Goal: Information Seeking & Learning: Learn about a topic

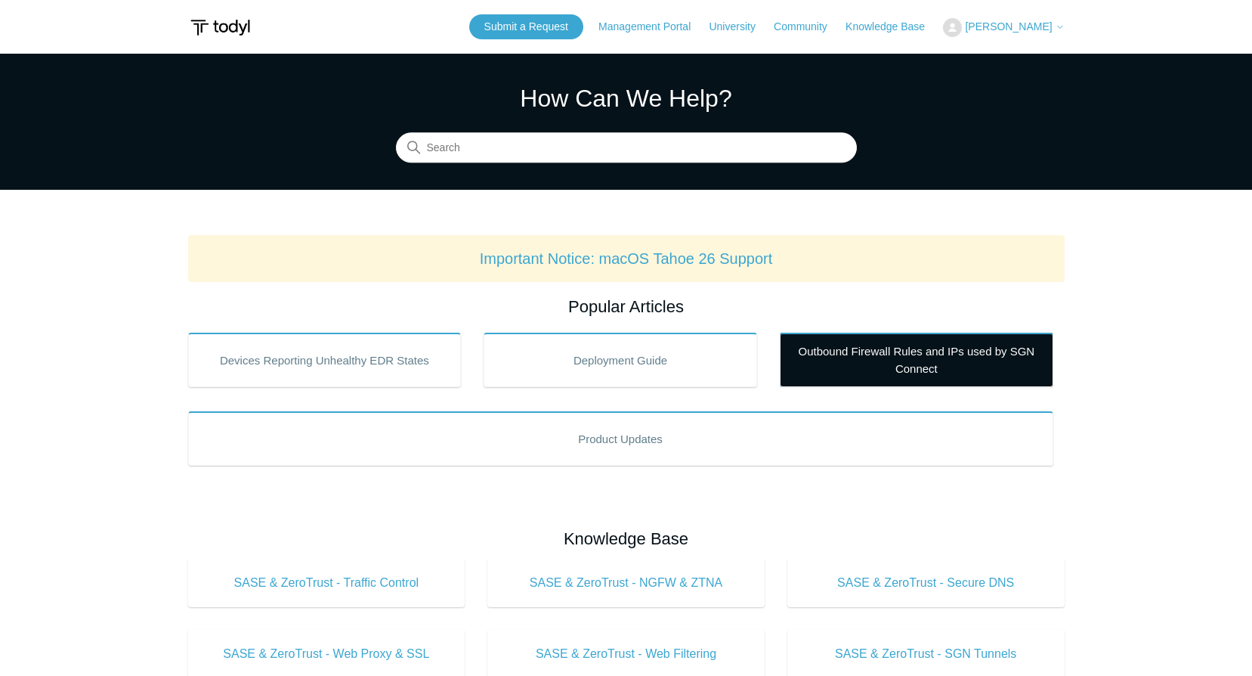
click at [854, 358] on link "Outbound Firewall Rules and IPs used by SGN Connect" at bounding box center [917, 360] width 274 height 54
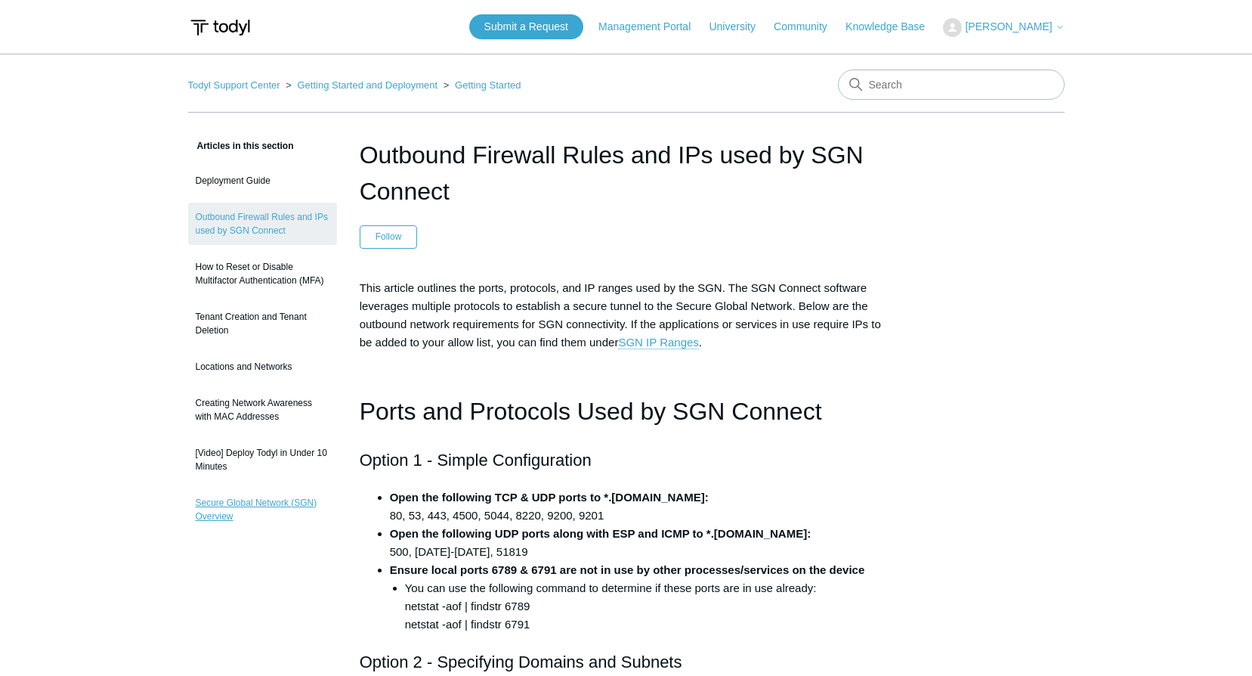
click at [258, 502] on link "Secure Global Network (SGN) Overview" at bounding box center [262, 509] width 149 height 42
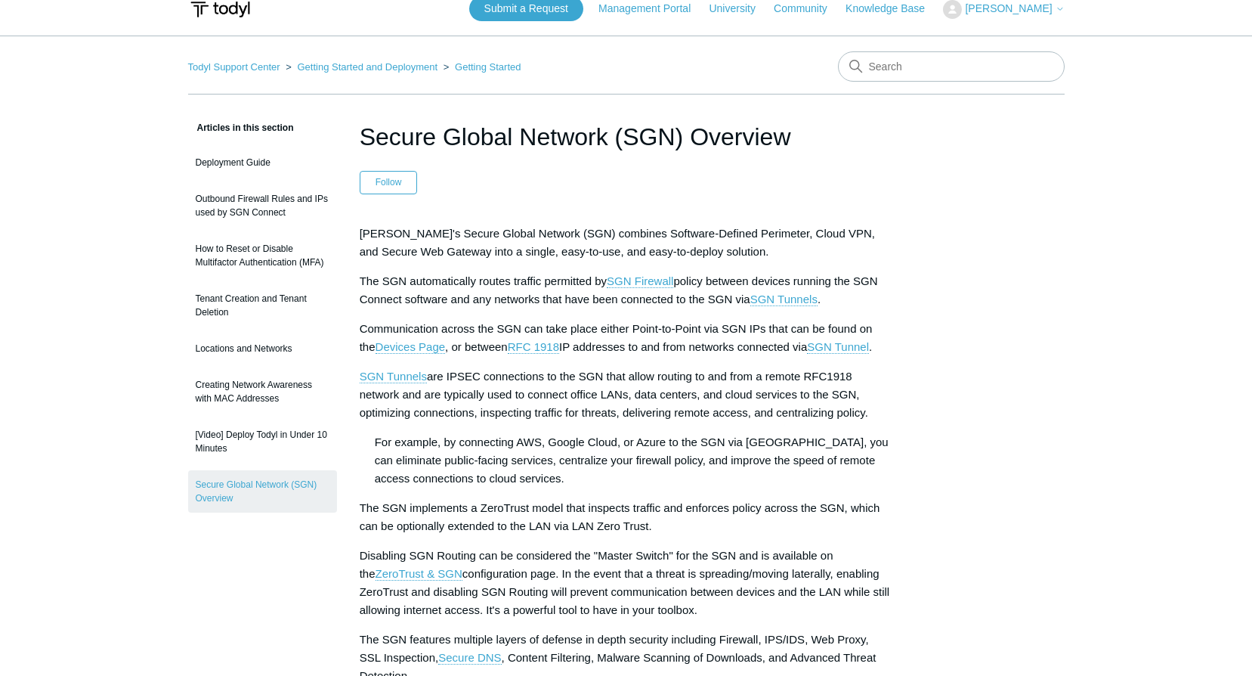
scroll to position [17, 0]
click at [281, 190] on link "Outbound Firewall Rules and IPs used by SGN Connect" at bounding box center [262, 207] width 149 height 42
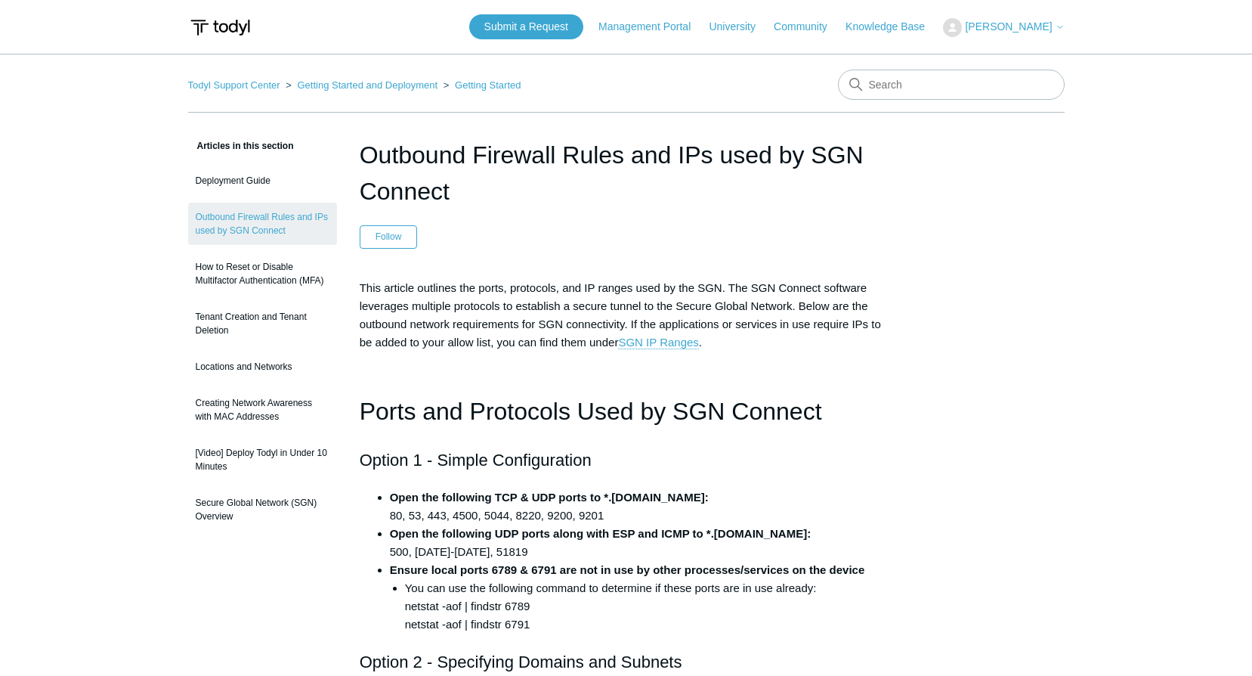
click at [247, 19] on img at bounding box center [220, 28] width 64 height 28
click at [228, 26] on img at bounding box center [220, 28] width 64 height 28
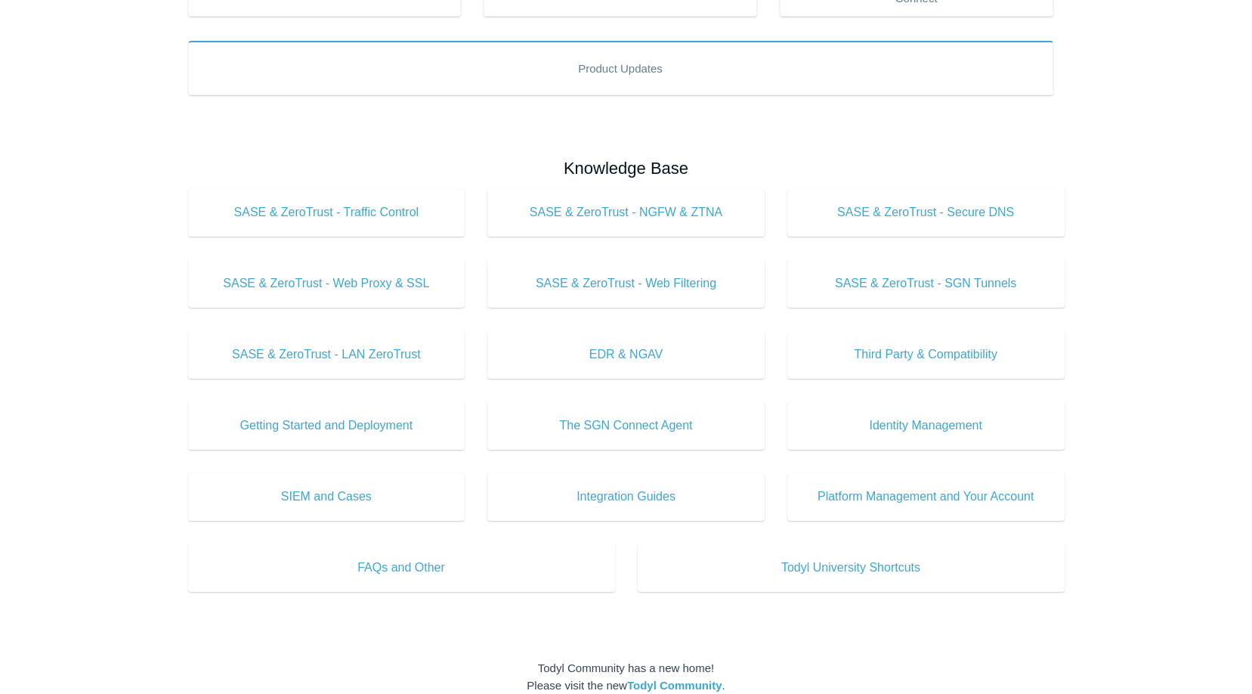
scroll to position [371, 0]
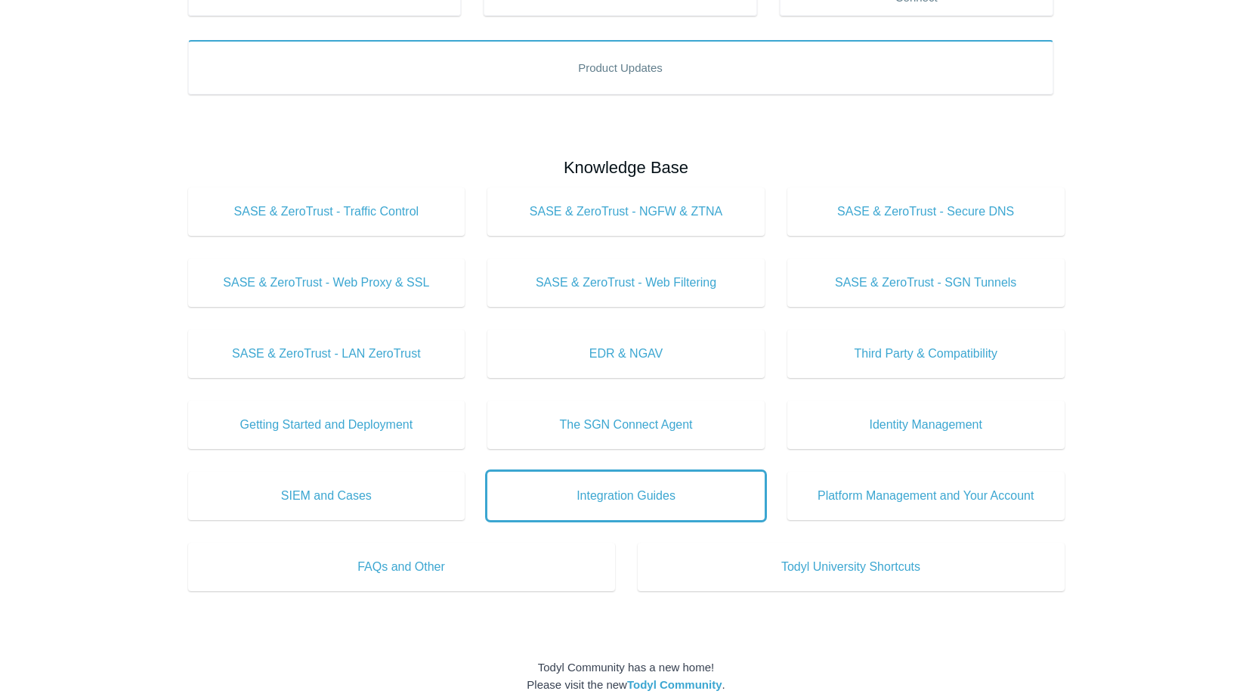
click at [714, 501] on span "Integration Guides" at bounding box center [626, 496] width 232 height 18
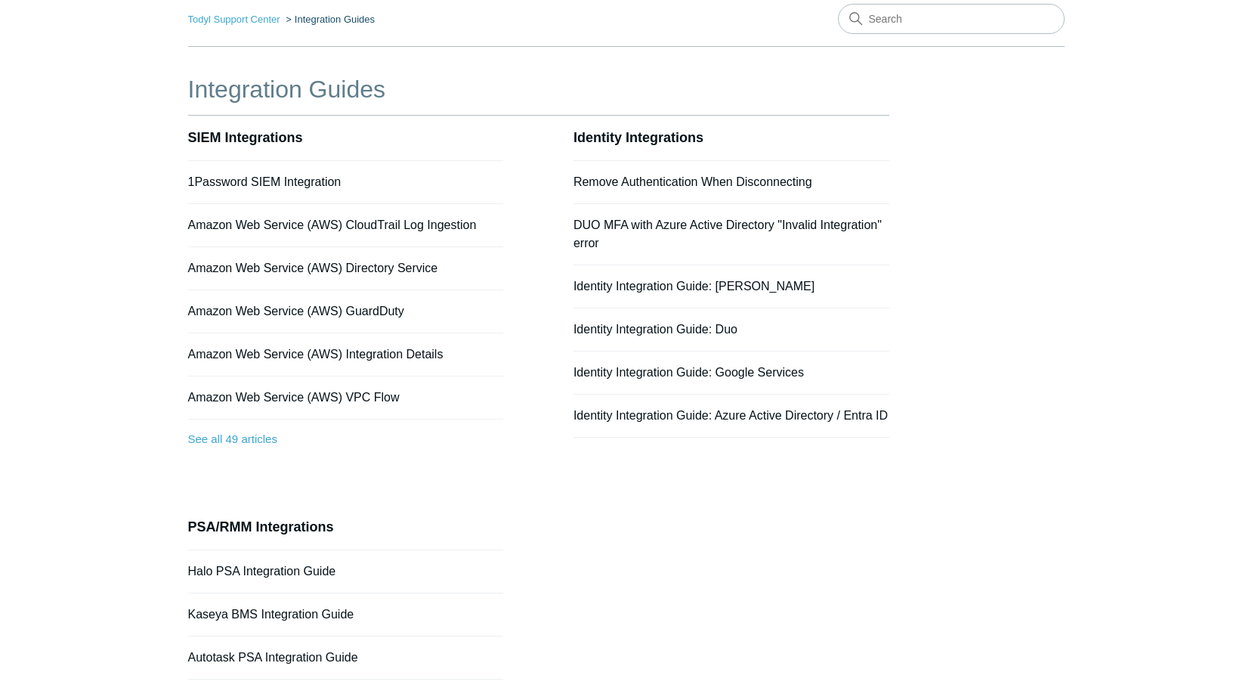
scroll to position [65, 0]
click at [251, 441] on link "See all 49 articles" at bounding box center [346, 440] width 316 height 40
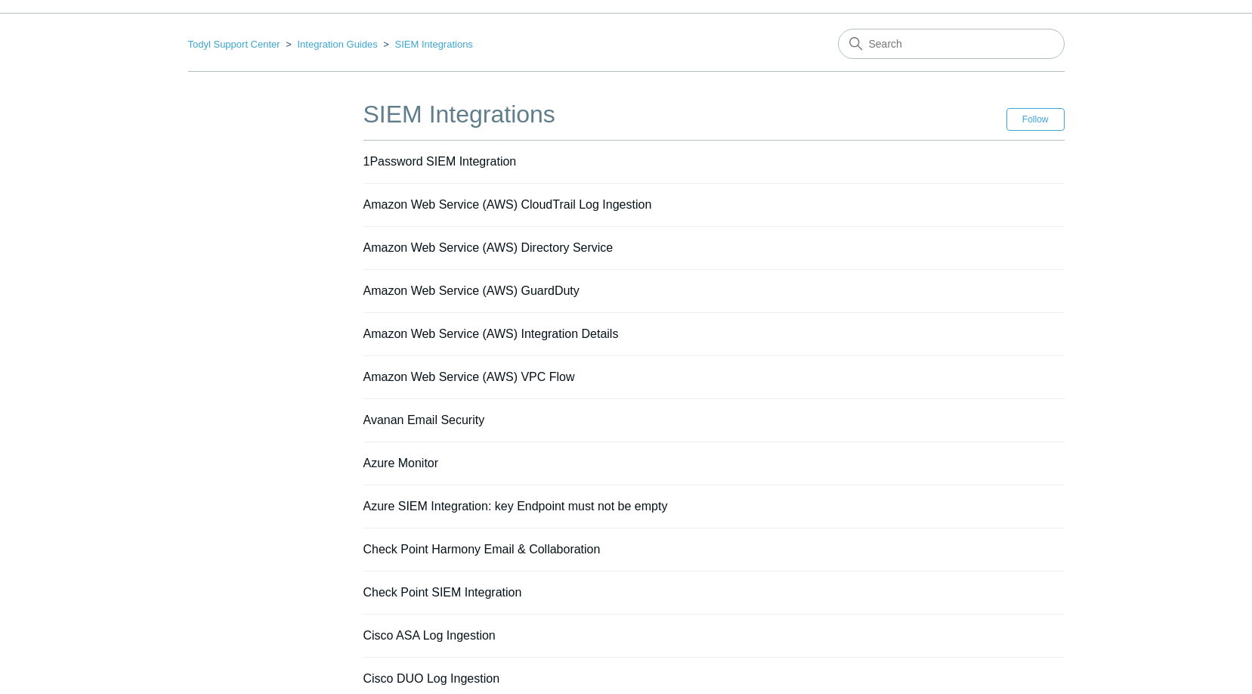
scroll to position [42, 0]
click at [531, 341] on li "Amazon Web Service (AWS) Integration Details" at bounding box center [714, 333] width 701 height 43
click at [534, 338] on link "Amazon Web Service (AWS) Integration Details" at bounding box center [491, 333] width 255 height 13
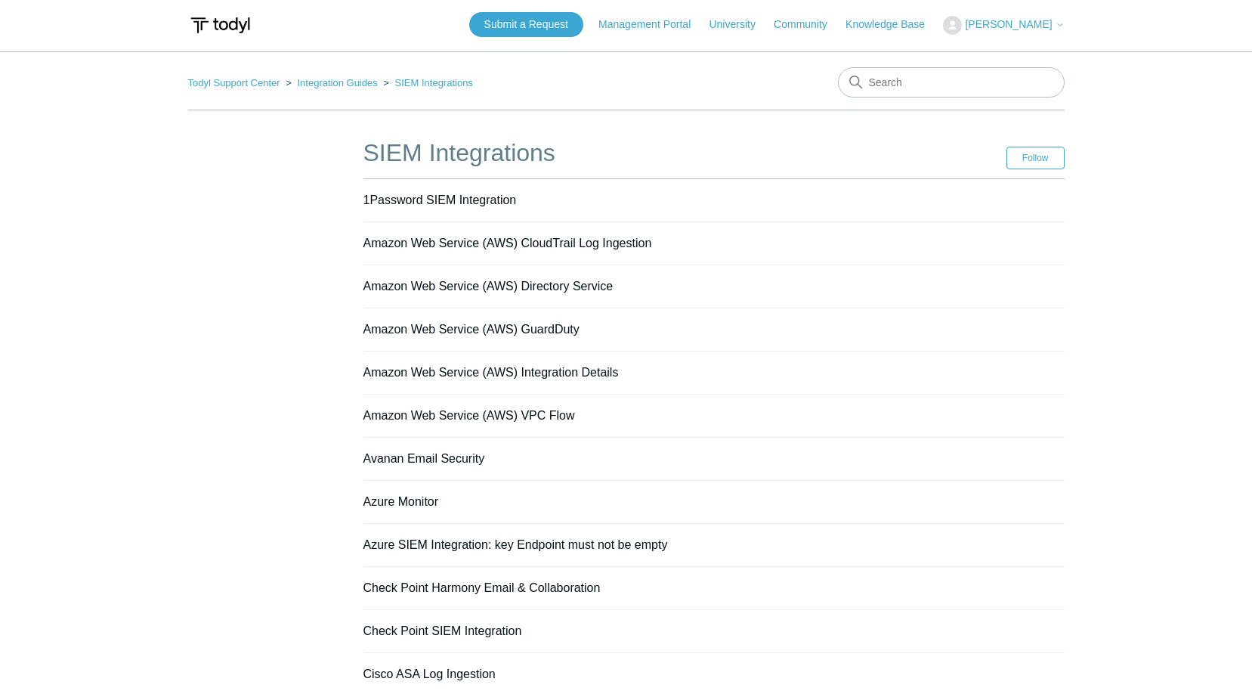
scroll to position [0, 0]
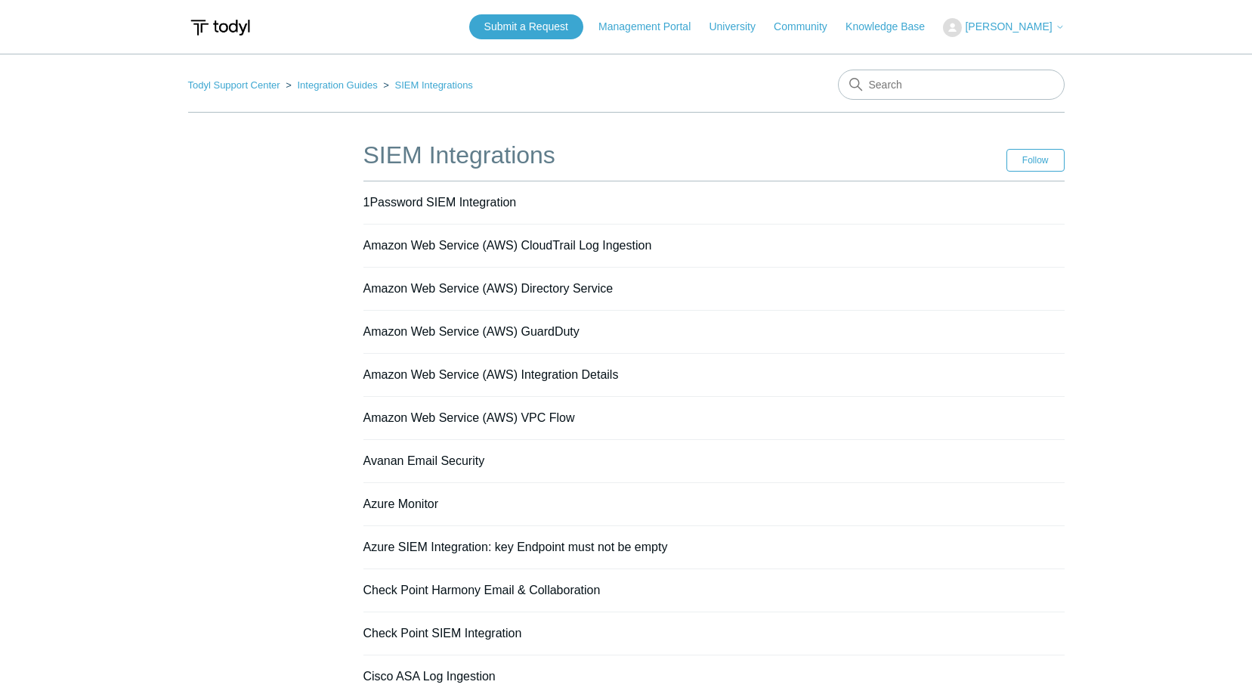
click at [224, 8] on div at bounding box center [220, 27] width 64 height 39
click at [224, 18] on img at bounding box center [220, 28] width 64 height 28
click at [228, 21] on img at bounding box center [220, 28] width 64 height 28
click at [234, 33] on img at bounding box center [220, 28] width 64 height 28
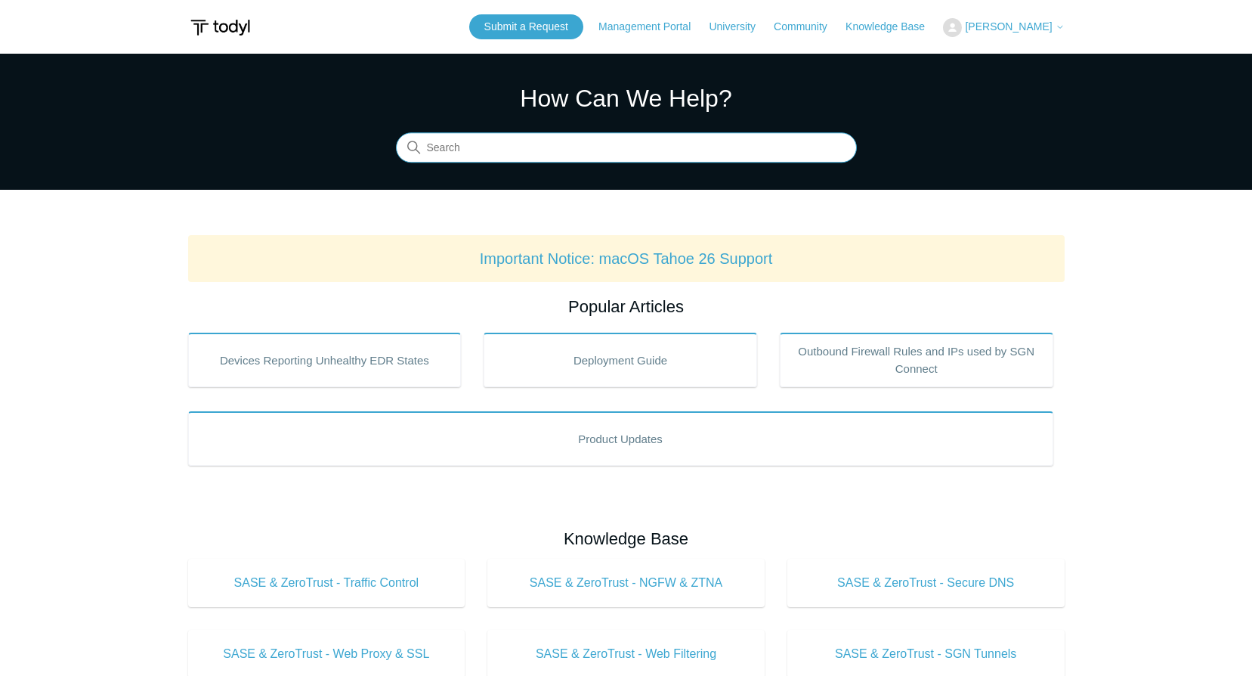
click at [553, 135] on input "Search" at bounding box center [626, 148] width 461 height 30
type input "dns"
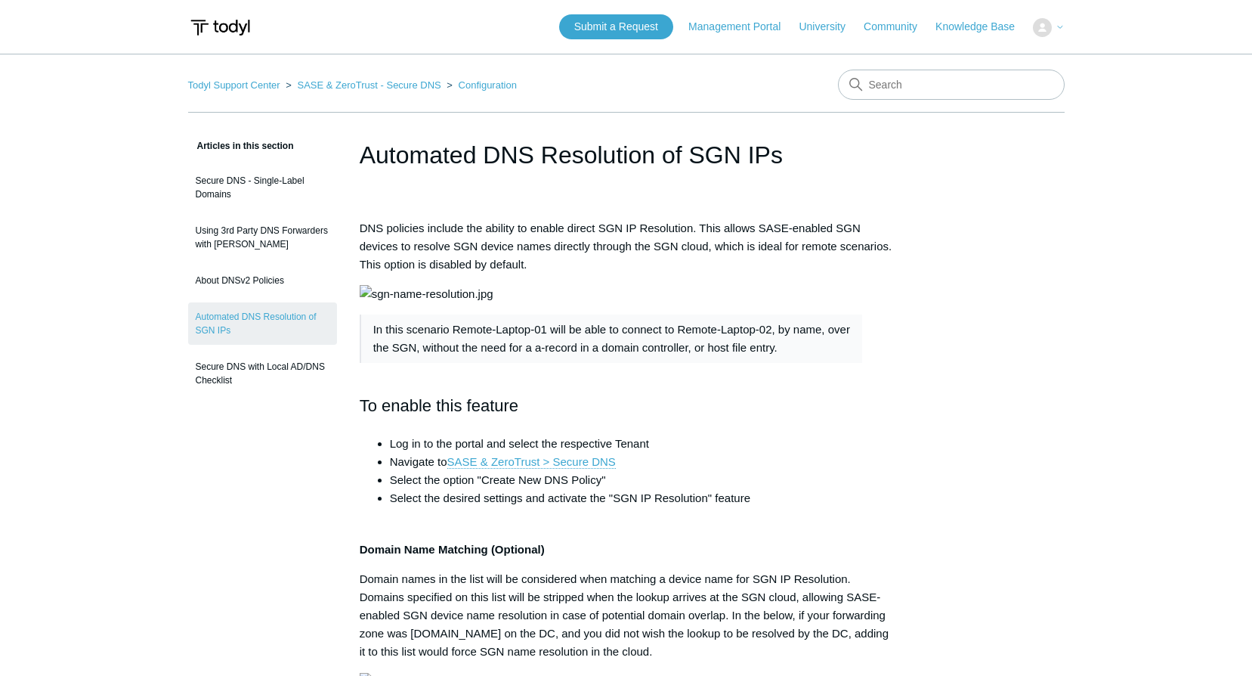
click at [503, 153] on h1 "Automated DNS Resolution of SGN IPs" at bounding box center [627, 155] width 534 height 36
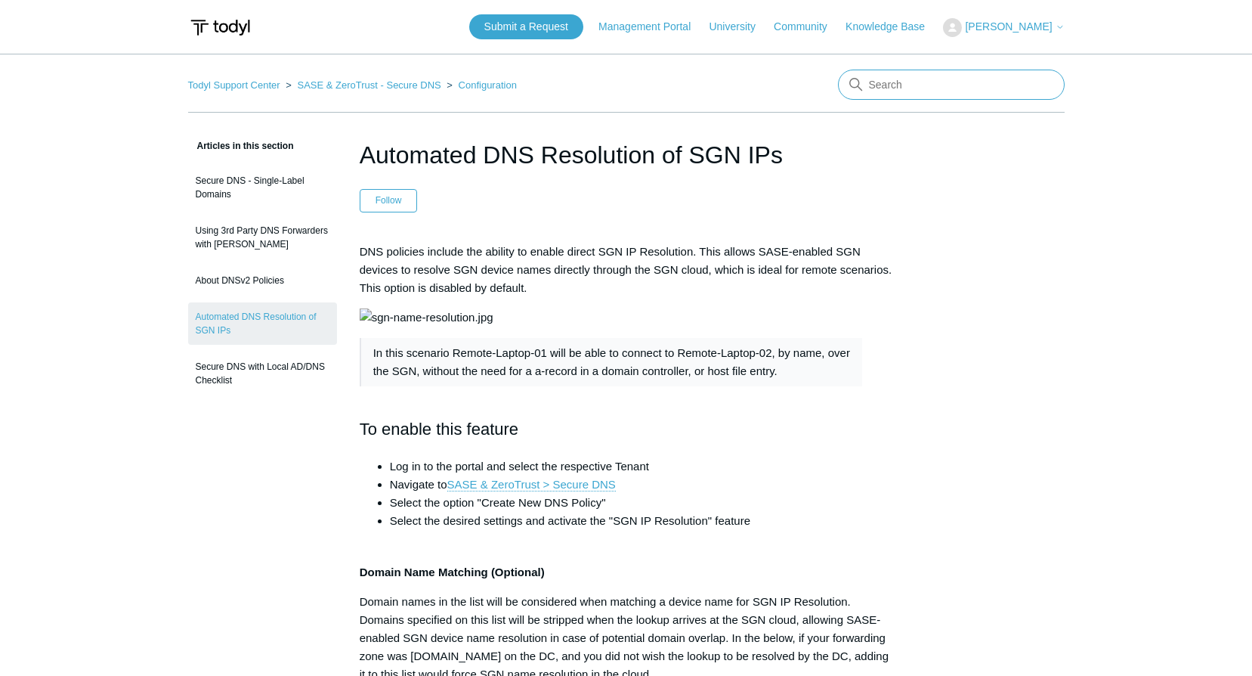
click at [902, 82] on input "Search" at bounding box center [951, 85] width 227 height 30
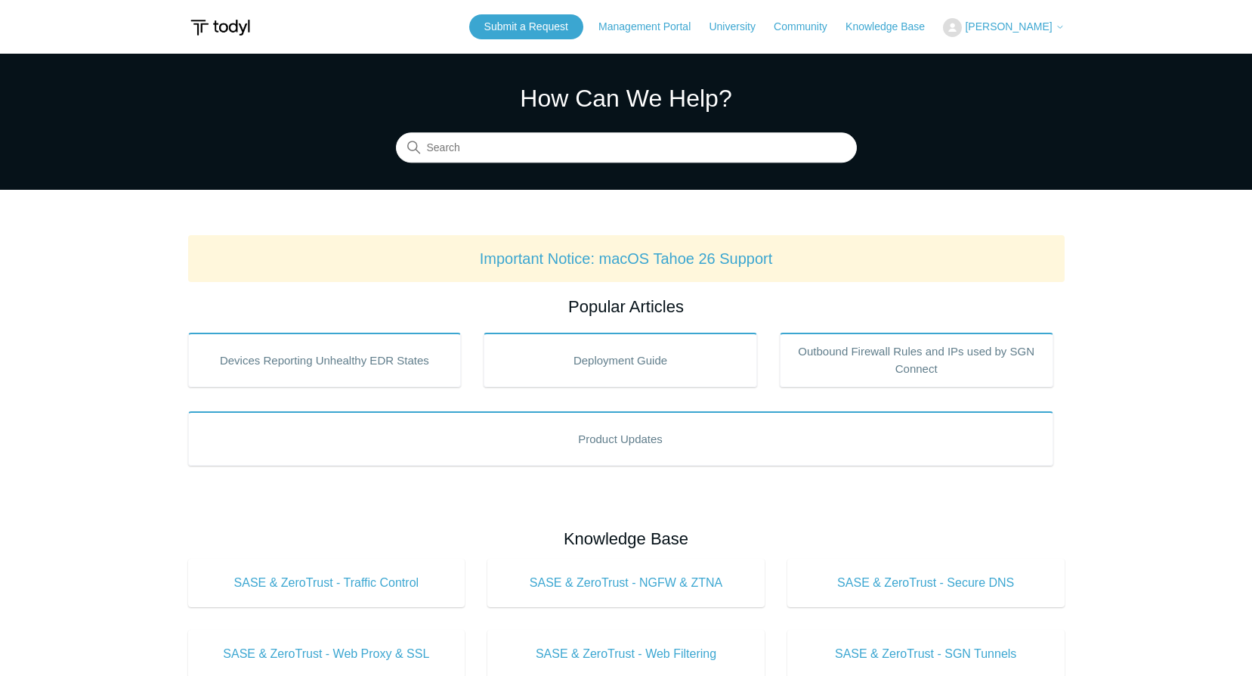
scroll to position [45, 0]
click at [577, 138] on input "Search" at bounding box center [626, 148] width 461 height 30
type input "sgn tunne"
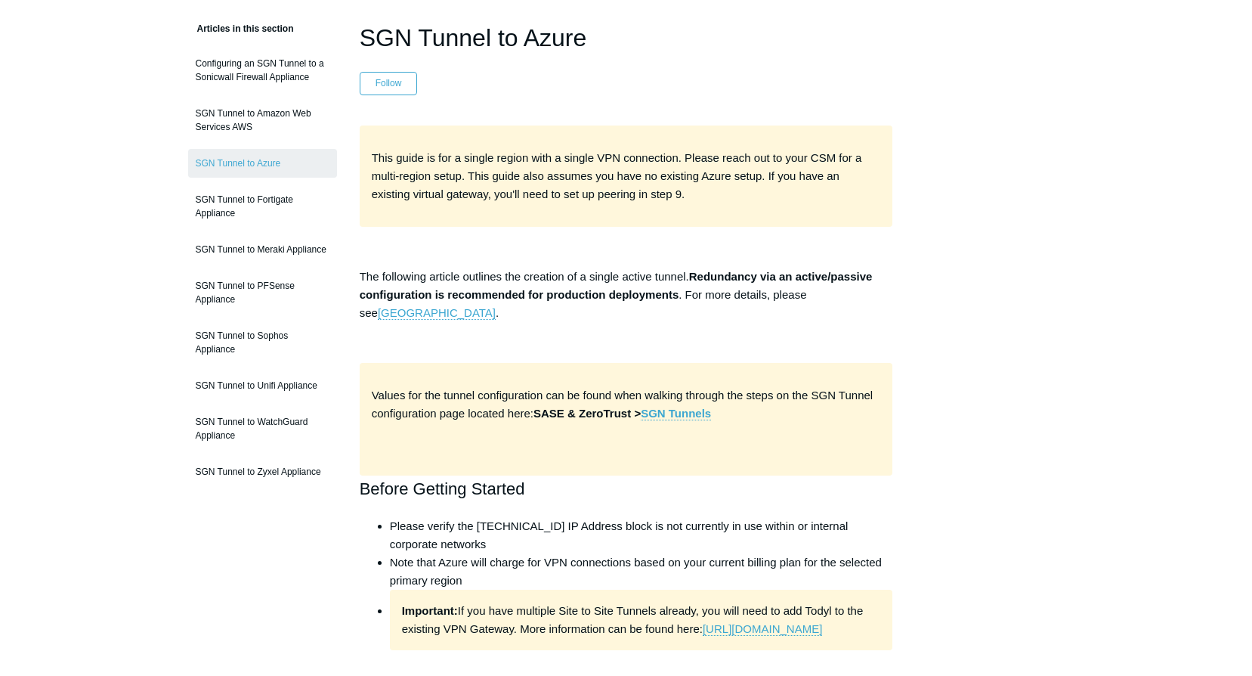
scroll to position [116, 0]
click at [284, 119] on link "SGN Tunnel to Amazon Web Services AWS" at bounding box center [262, 121] width 149 height 42
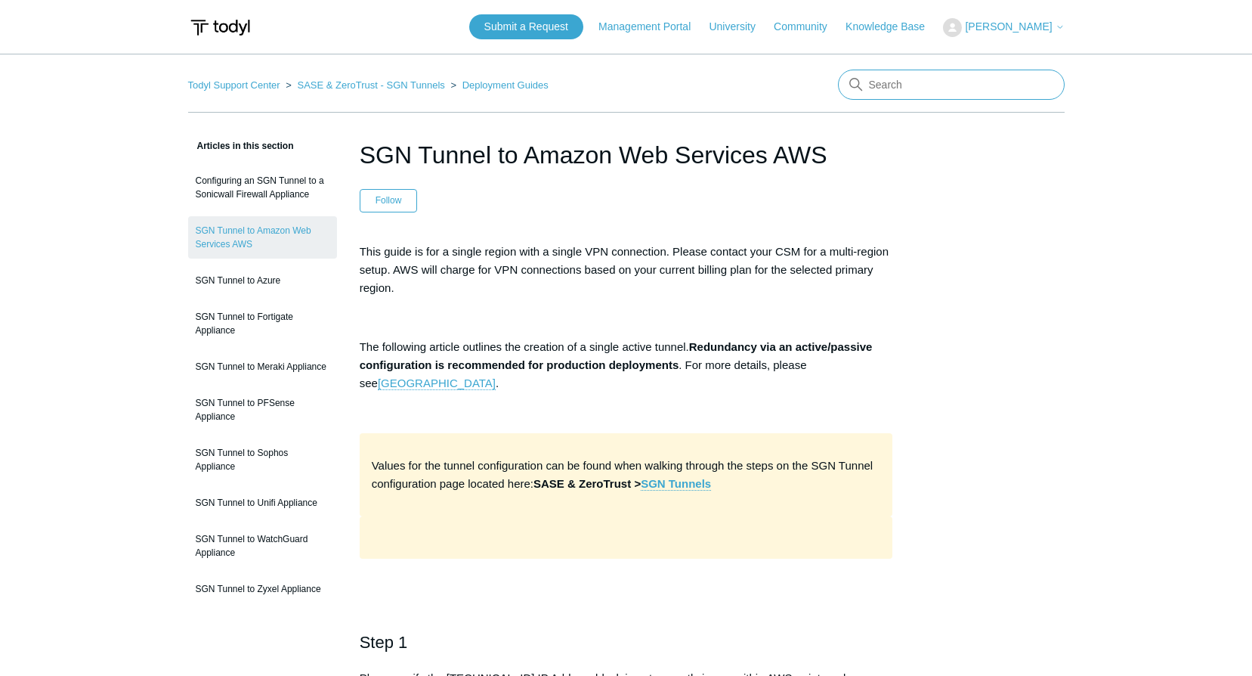
click at [906, 85] on input "Search" at bounding box center [951, 85] width 227 height 30
click at [908, 86] on input "Search" at bounding box center [951, 85] width 227 height 30
type input "G"
click at [887, 92] on input "Search" at bounding box center [951, 85] width 227 height 30
type input "Google Cloud Platform"
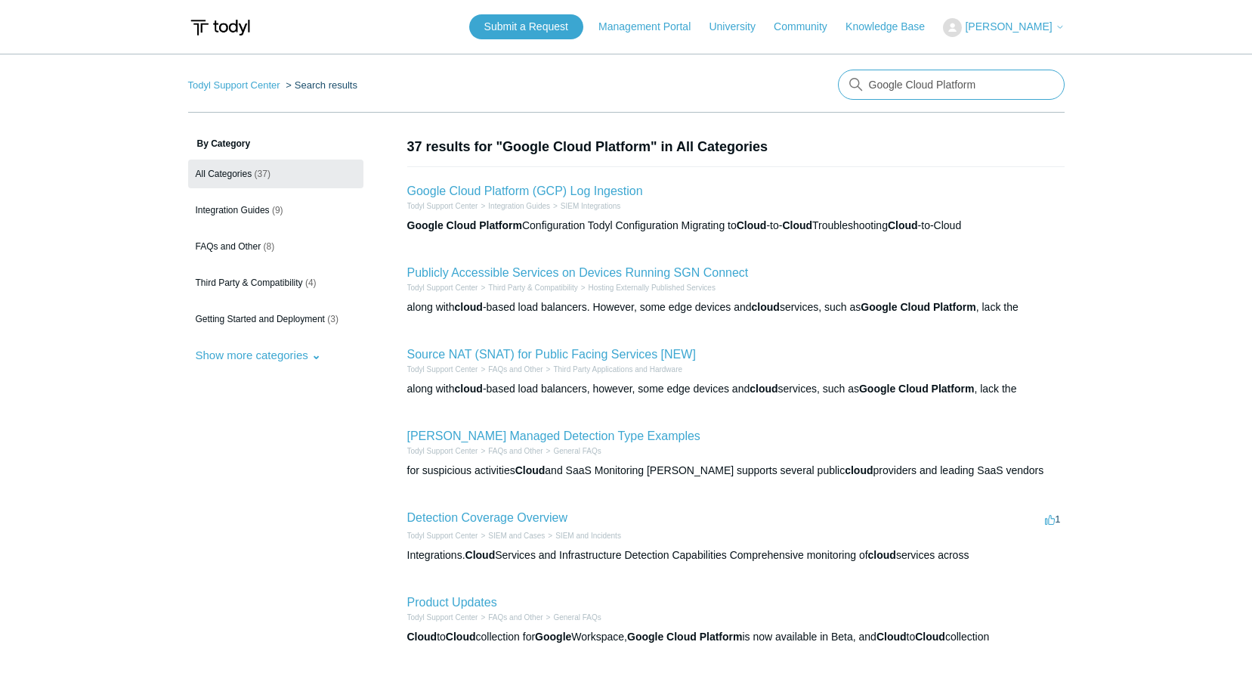
drag, startPoint x: 955, startPoint y: 82, endPoint x: 789, endPoint y: 52, distance: 168.3
click at [806, 60] on main "Todyl Support Center Search results Google Cloud Platform By Category All Categ…" at bounding box center [626, 551] width 1252 height 995
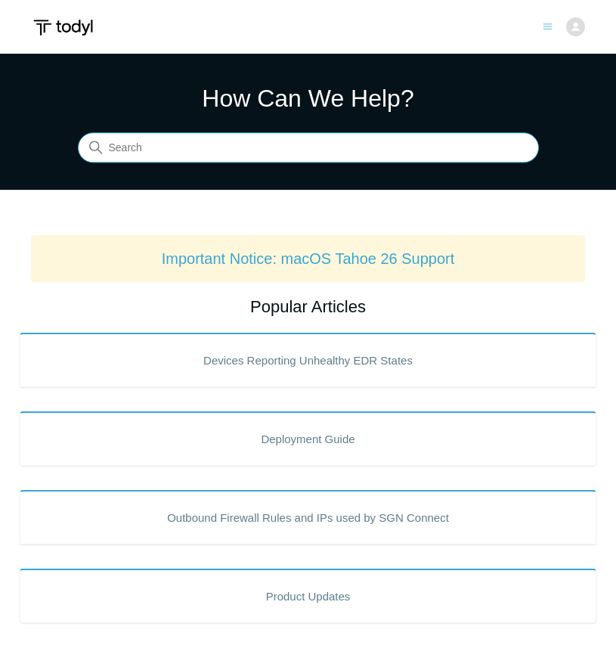
click at [196, 147] on input "Search" at bounding box center [308, 148] width 461 height 30
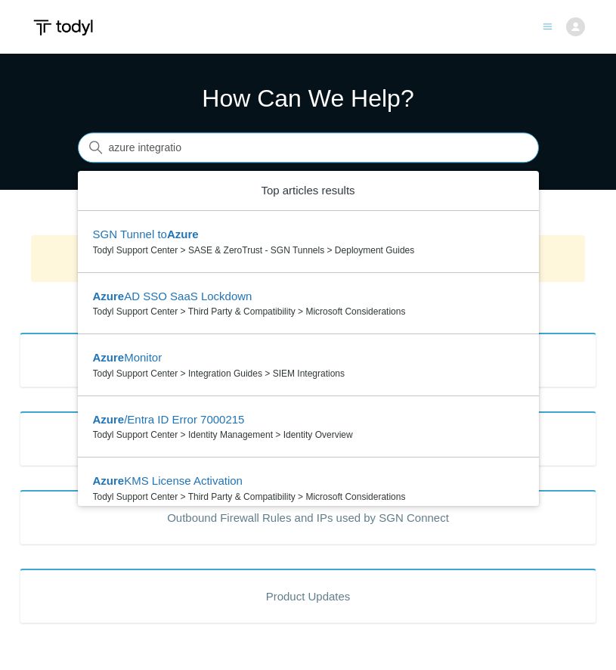
type input "azure integration"
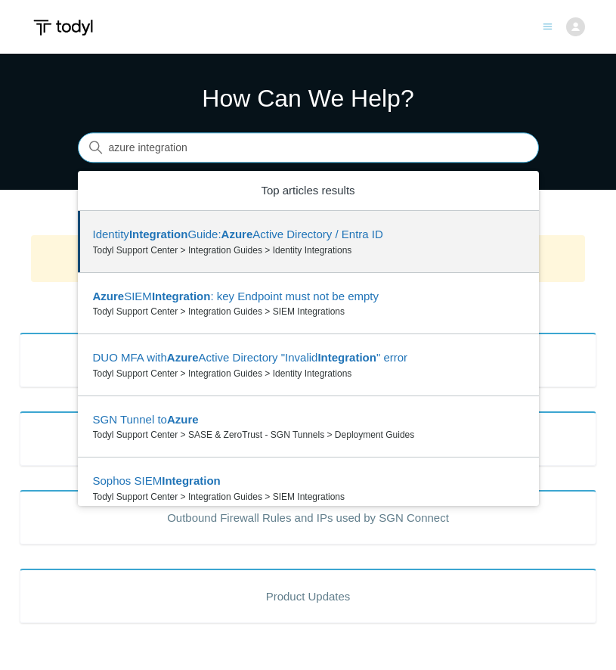
drag, startPoint x: 260, startPoint y: 157, endPoint x: 89, endPoint y: 142, distance: 171.5
click at [89, 142] on div "Search There are 6 results for your search. Use the Up and Down arrow keys to r…" at bounding box center [308, 148] width 461 height 30
type input "a"
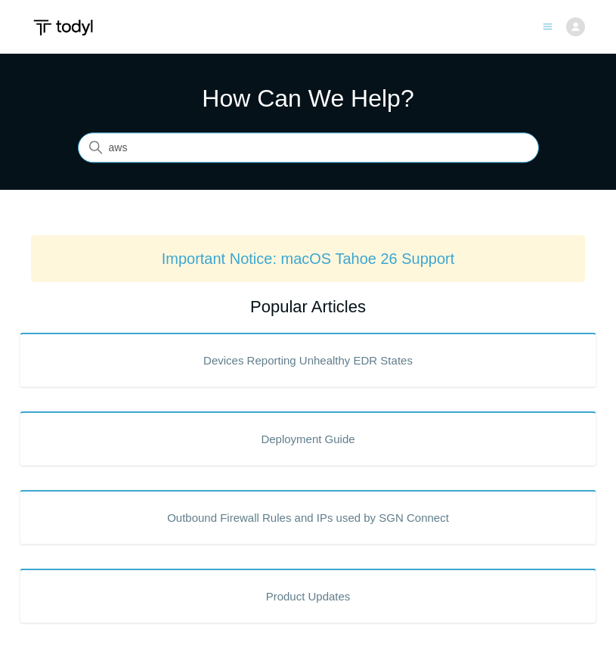
type input "aws"
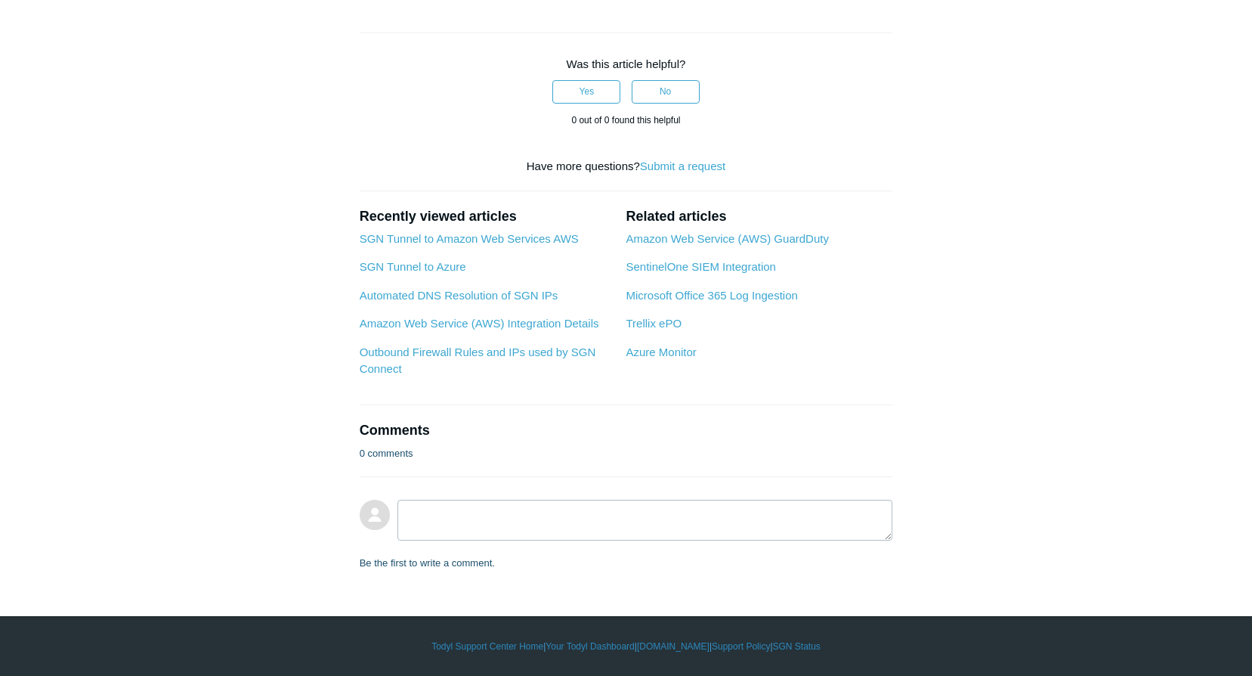
scroll to position [5493, 0]
click at [615, 245] on link "Amazon Web Service (AWS) GuardDuty" at bounding box center [727, 238] width 203 height 13
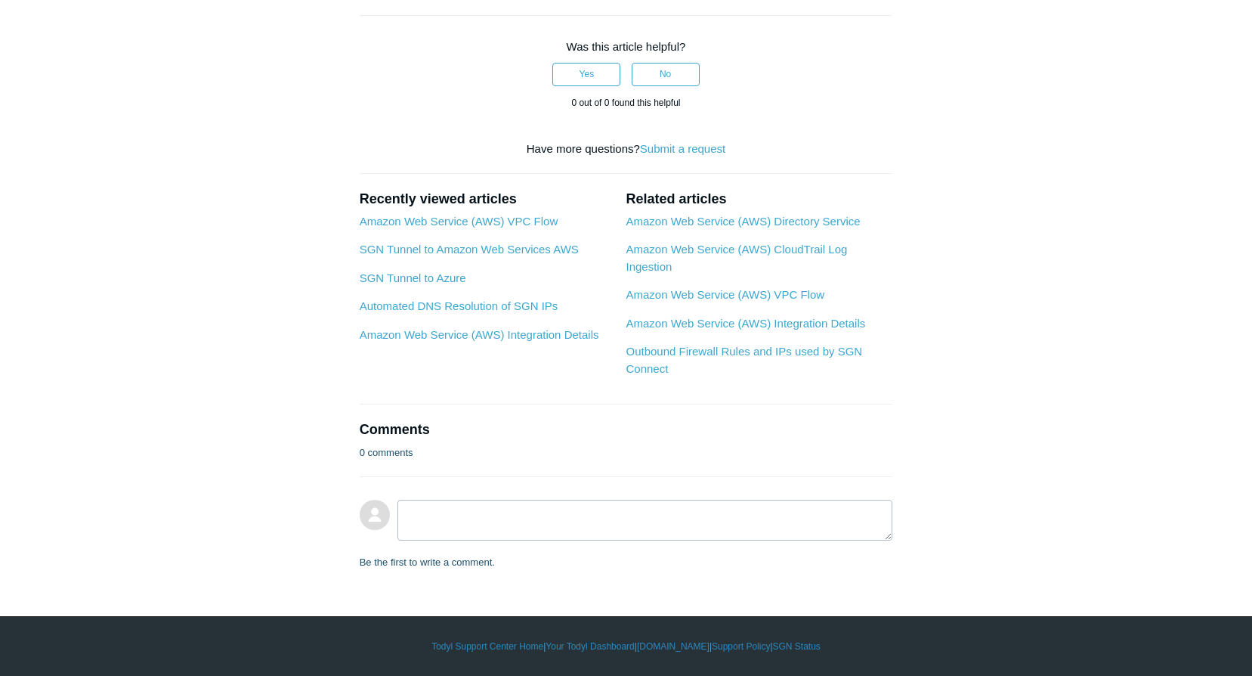
scroll to position [5864, 0]
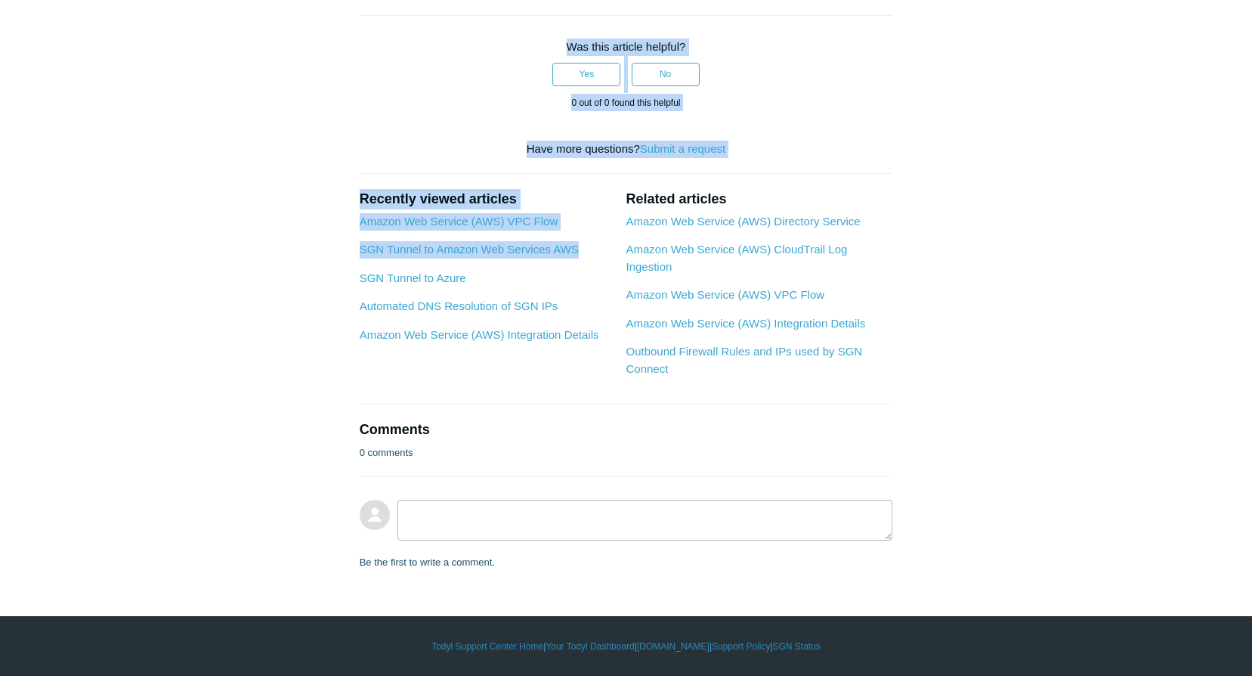
drag, startPoint x: 601, startPoint y: 434, endPoint x: 330, endPoint y: 423, distance: 270.8
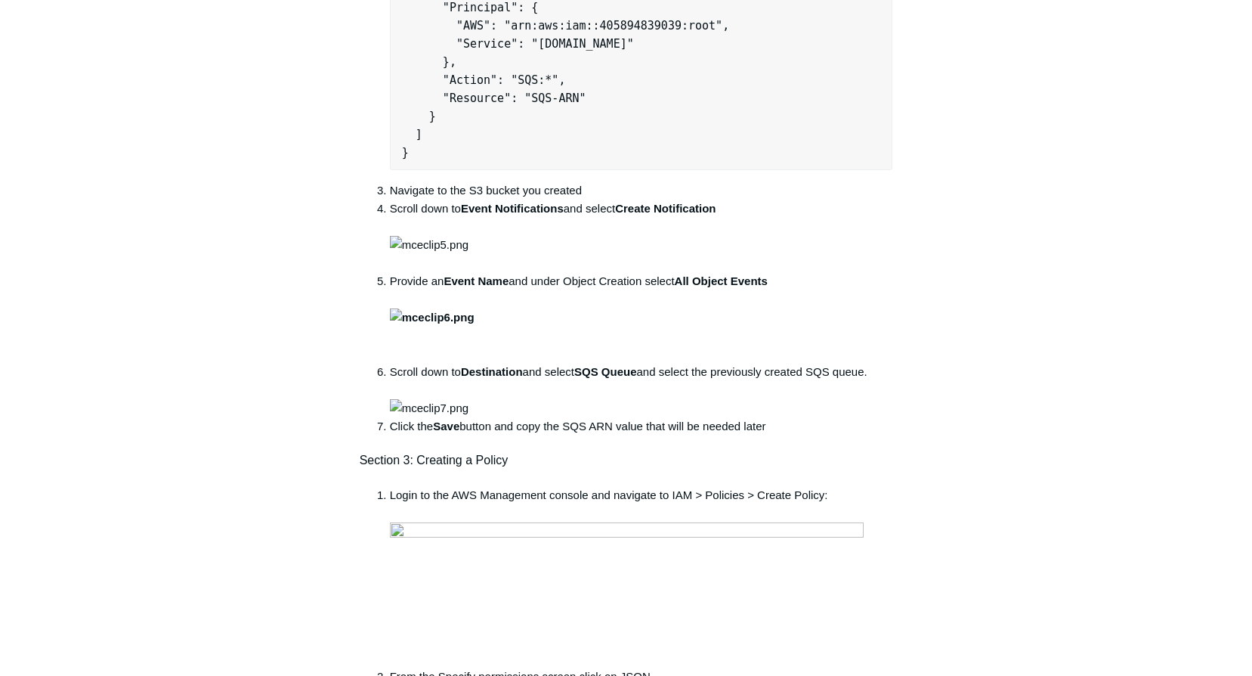
scroll to position [0, 0]
